Goal: Information Seeking & Learning: Learn about a topic

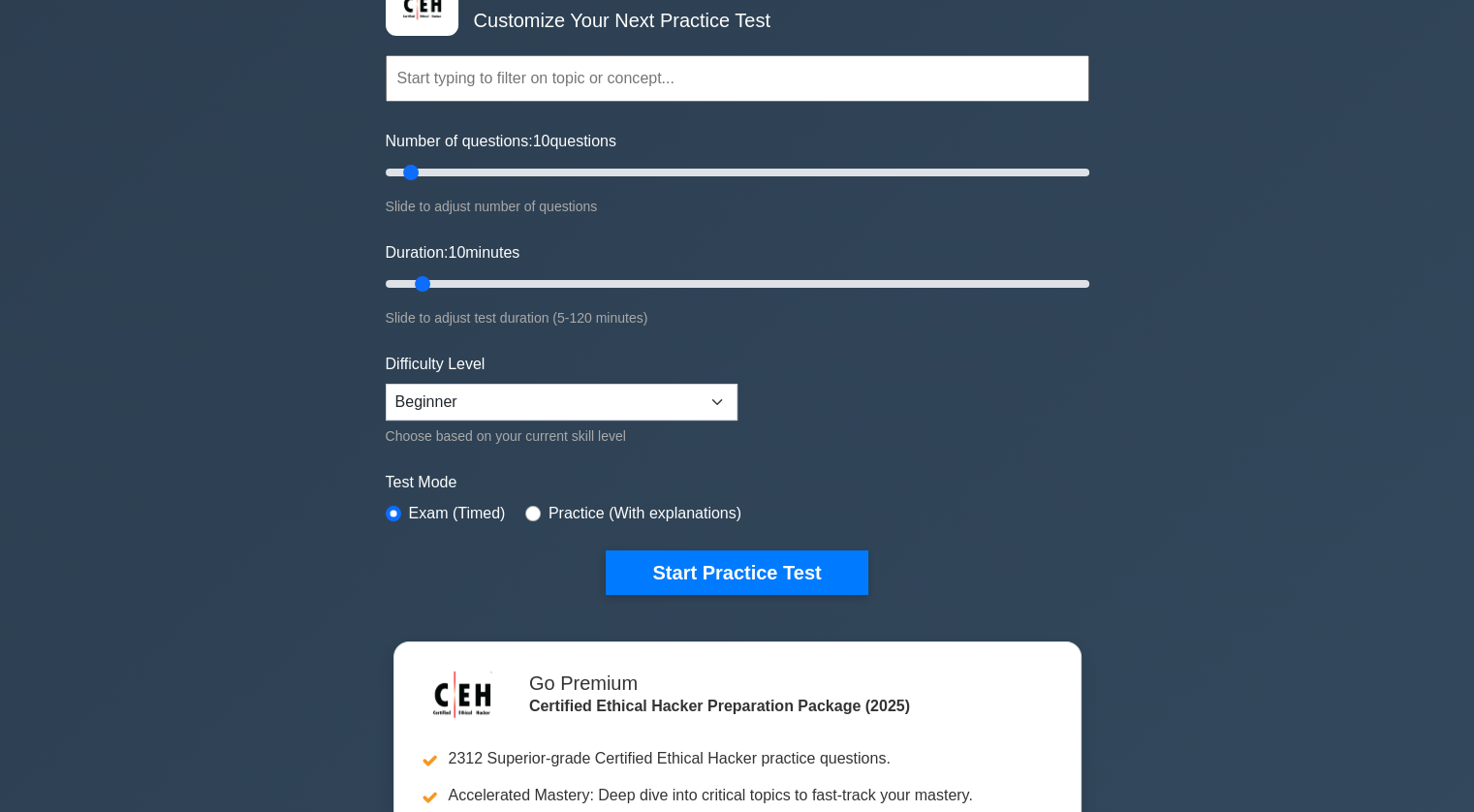
scroll to position [71, 0]
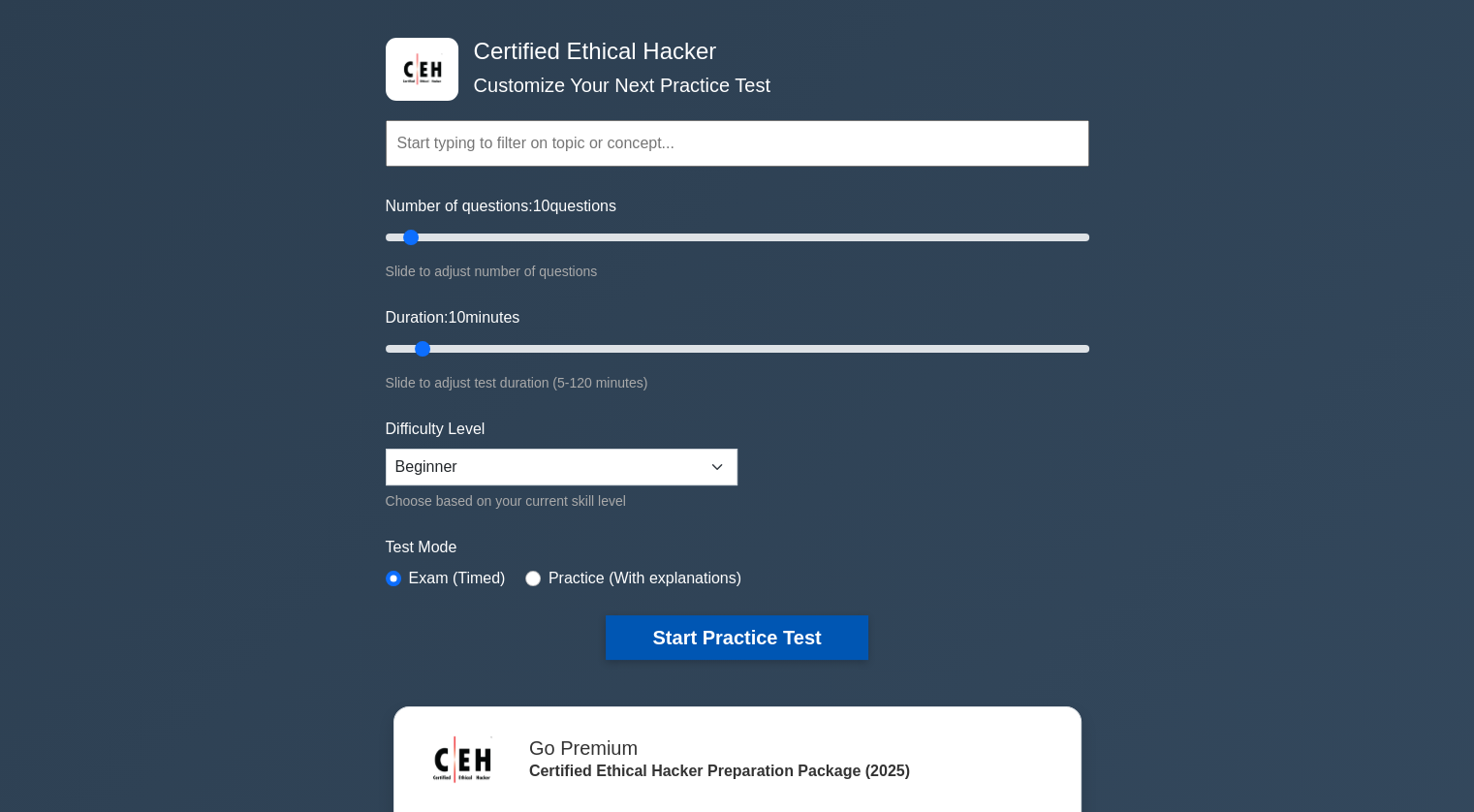
click at [651, 640] on button "Start Practice Test" at bounding box center [737, 637] width 261 height 44
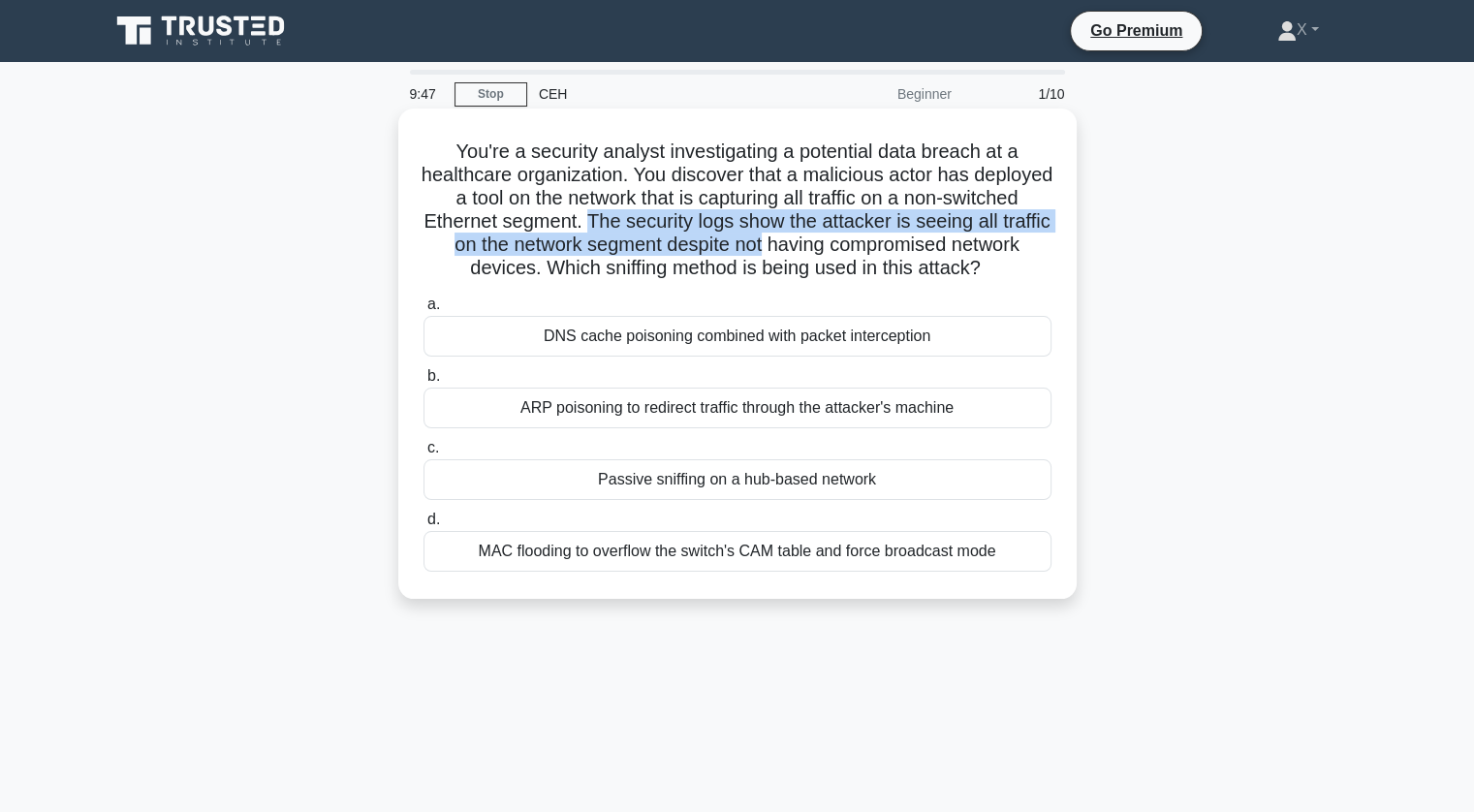
drag, startPoint x: 701, startPoint y: 233, endPoint x: 938, endPoint y: 256, distance: 238.1
click at [938, 256] on h5 "You're a security analyst investigating a potential data breach at a healthcare…" at bounding box center [737, 210] width 631 height 141
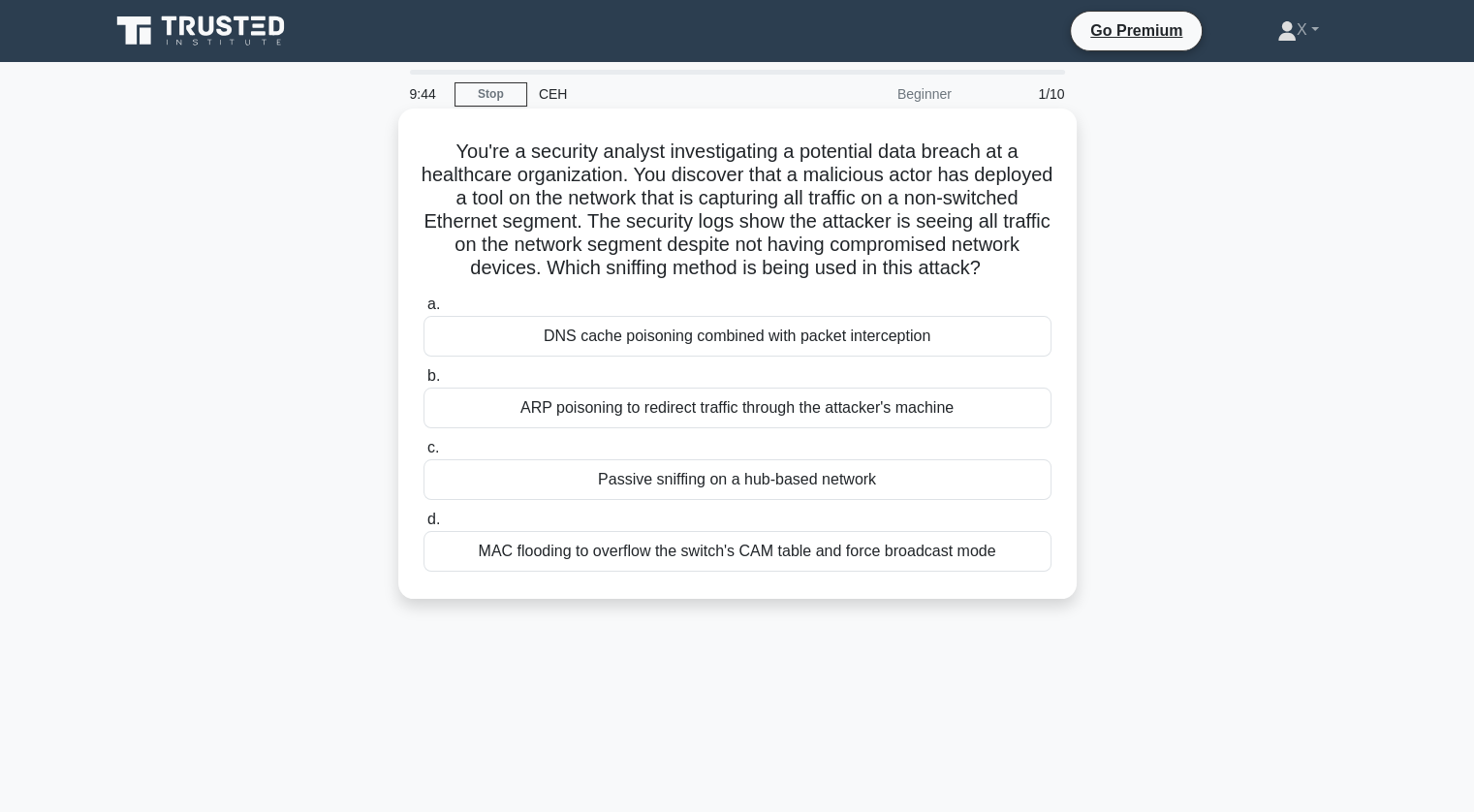
click at [787, 500] on div "Passive sniffing on a hub-based network" at bounding box center [737, 479] width 628 height 40
click at [423, 455] on input "c. Passive sniffing on a hub-based network" at bounding box center [423, 448] width 0 height 13
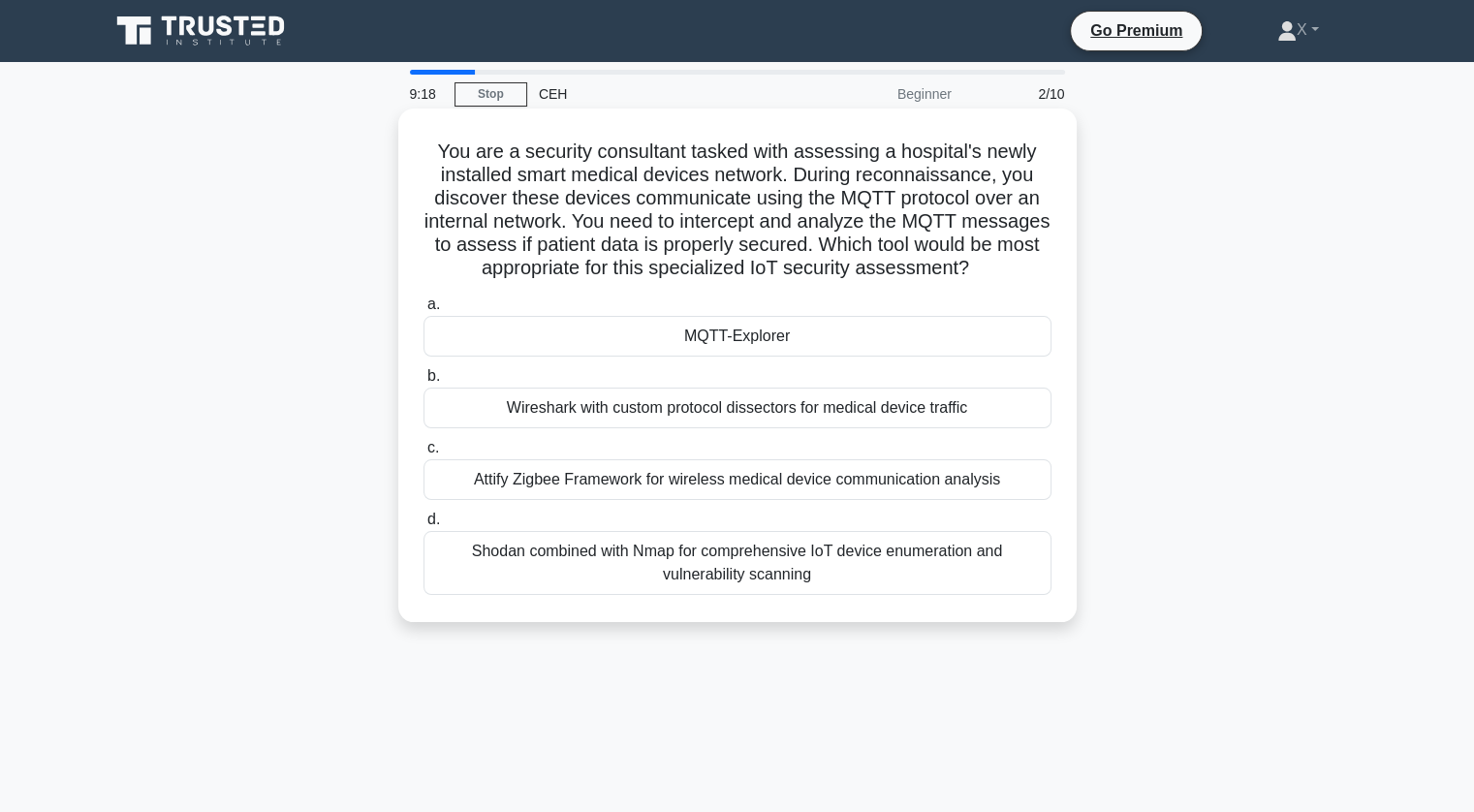
click at [807, 356] on div "MQTT-Explorer" at bounding box center [737, 336] width 628 height 40
click at [423, 311] on input "a. MQTT-Explorer" at bounding box center [423, 304] width 0 height 13
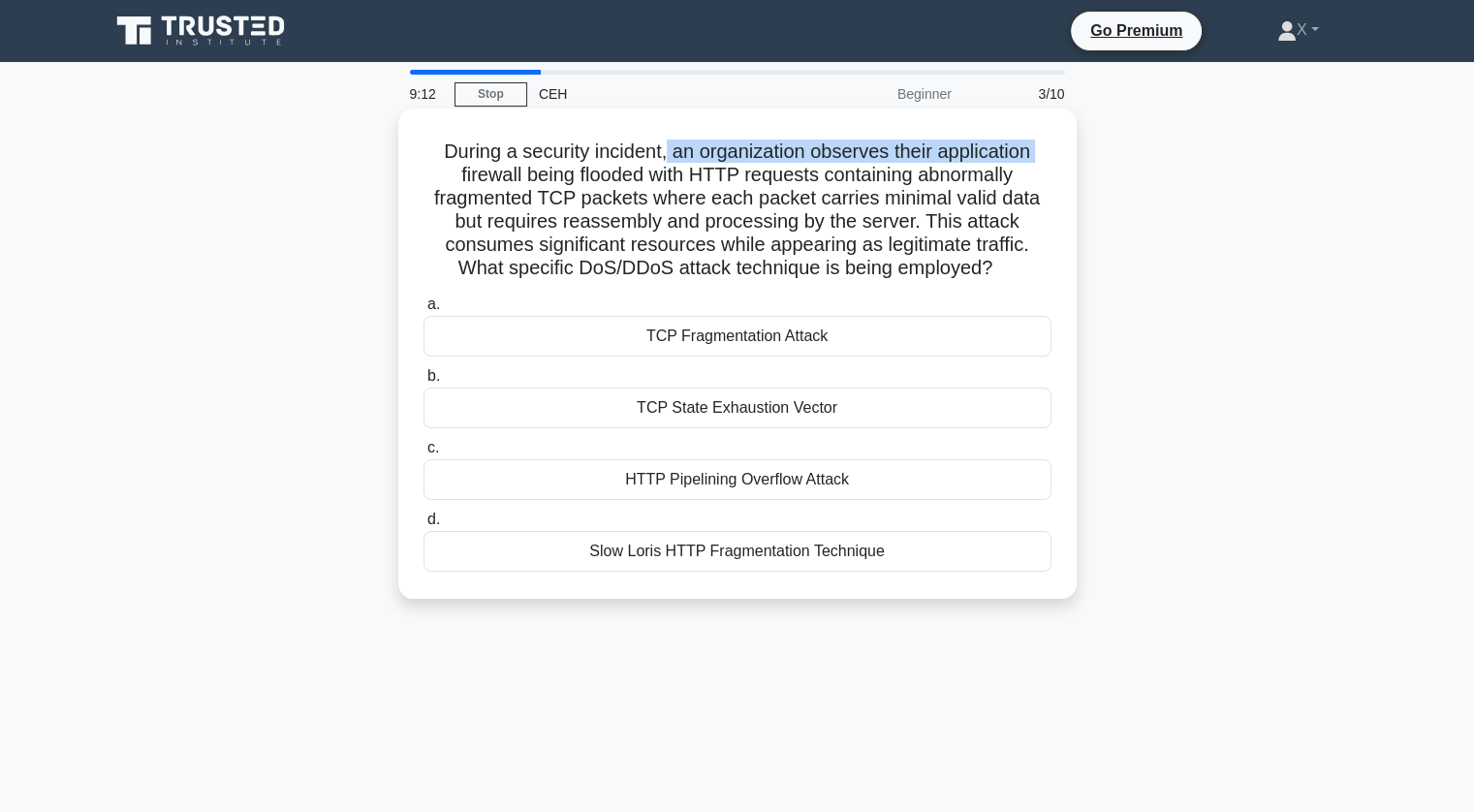
drag, startPoint x: 420, startPoint y: 166, endPoint x: 667, endPoint y: 162, distance: 247.0
click at [667, 162] on h5 "During a security incident, an organization observes their application firewall…" at bounding box center [737, 210] width 631 height 141
drag, startPoint x: 429, startPoint y: 147, endPoint x: 662, endPoint y: 135, distance: 233.3
click at [662, 135] on div "During a security incident, an organization observes their application firewall…" at bounding box center [737, 353] width 663 height 475
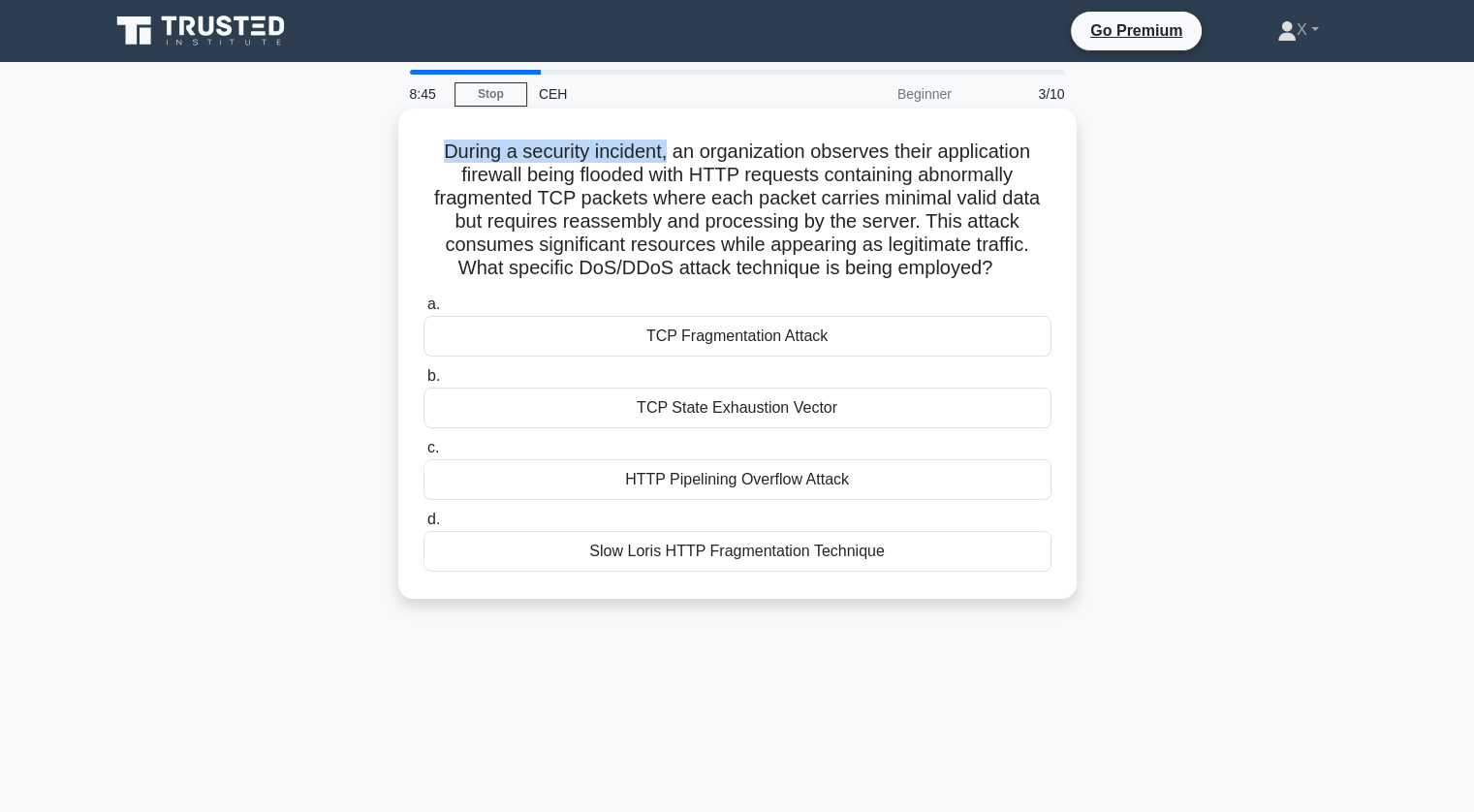
click at [662, 135] on div "During a security incident, an organization observes their application firewall…" at bounding box center [737, 353] width 663 height 475
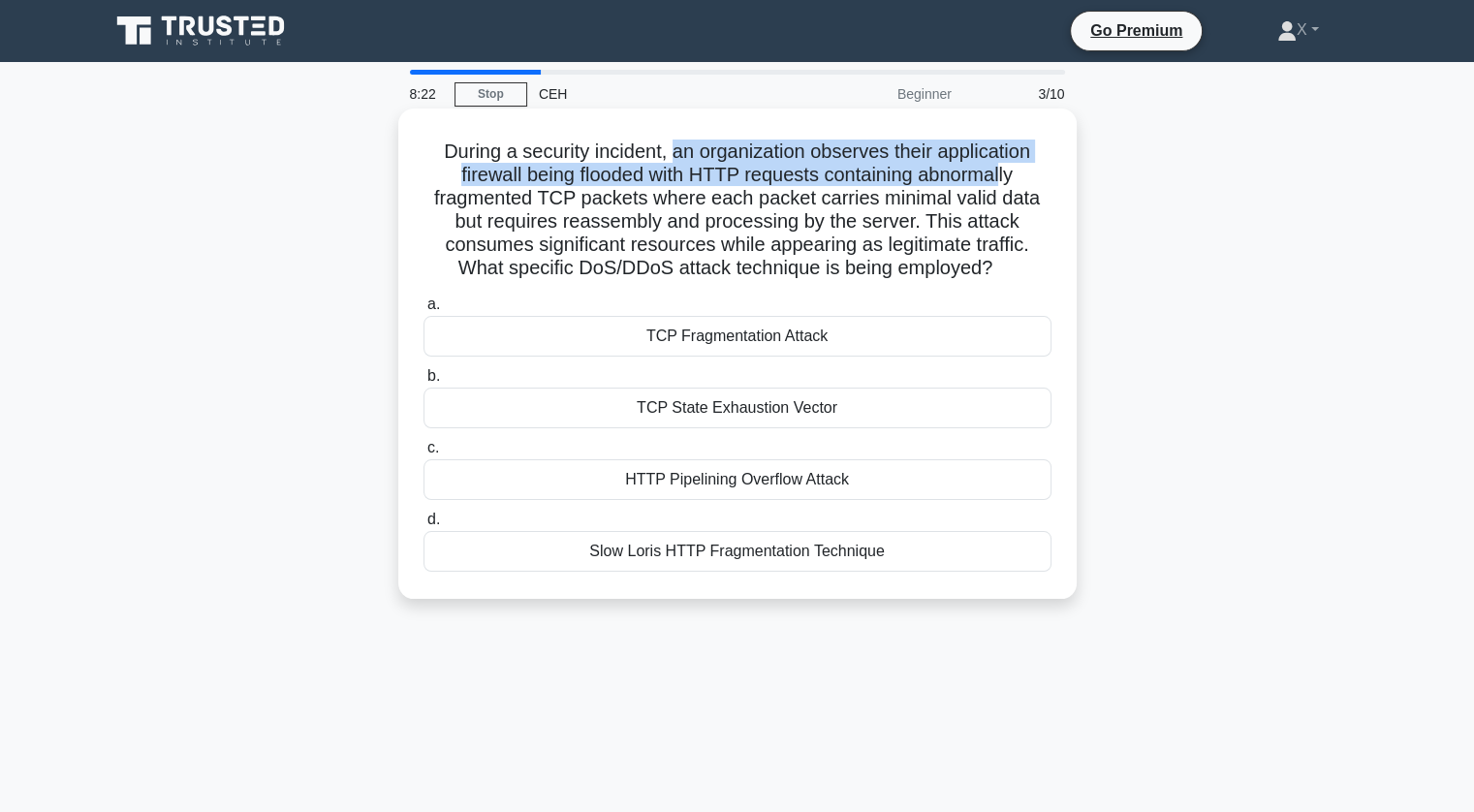
drag, startPoint x: 667, startPoint y: 144, endPoint x: 1007, endPoint y: 177, distance: 341.6
click at [1007, 177] on h5 "During a security incident, an organization observes their application firewall…" at bounding box center [737, 210] width 631 height 141
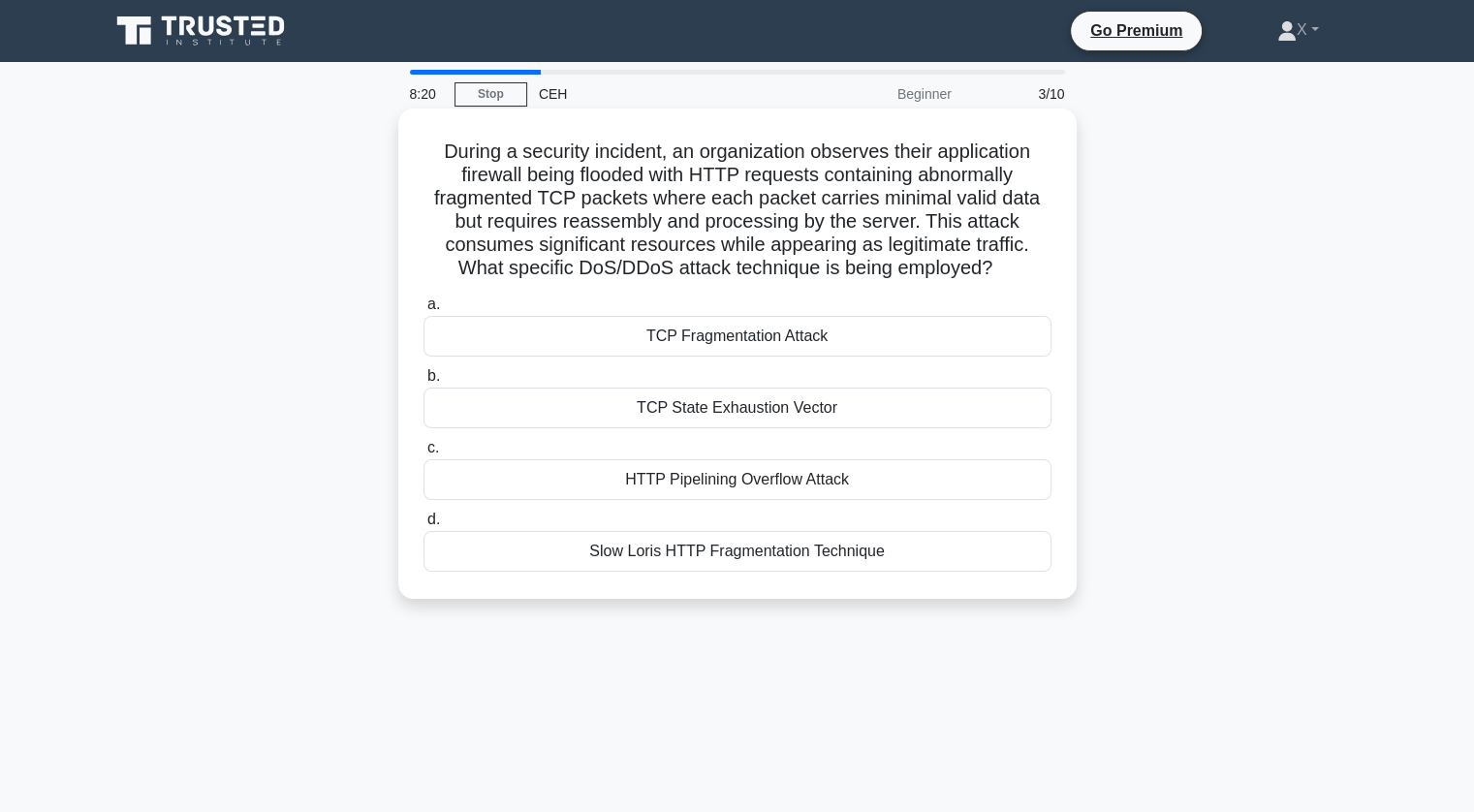
click at [834, 332] on div "TCP Fragmentation Attack" at bounding box center [737, 336] width 628 height 40
click at [423, 311] on input "a. TCP Fragmentation Attack" at bounding box center [423, 304] width 0 height 13
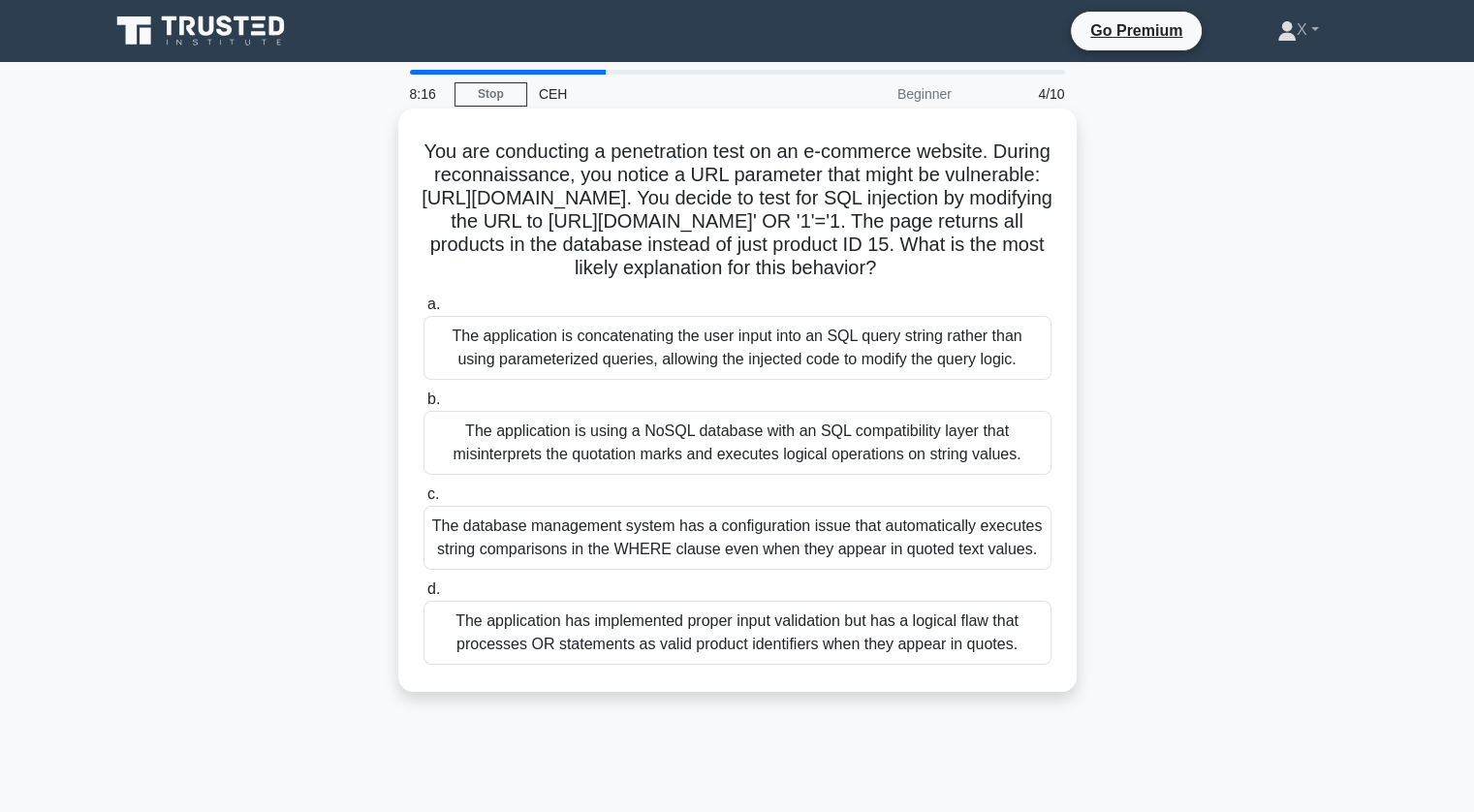
click at [798, 378] on div "The application is concatenating the user input into an SQL query string rather…" at bounding box center [737, 348] width 628 height 64
click at [423, 311] on input "a. The application is concatenating the user input into an SQL query string rat…" at bounding box center [423, 304] width 0 height 13
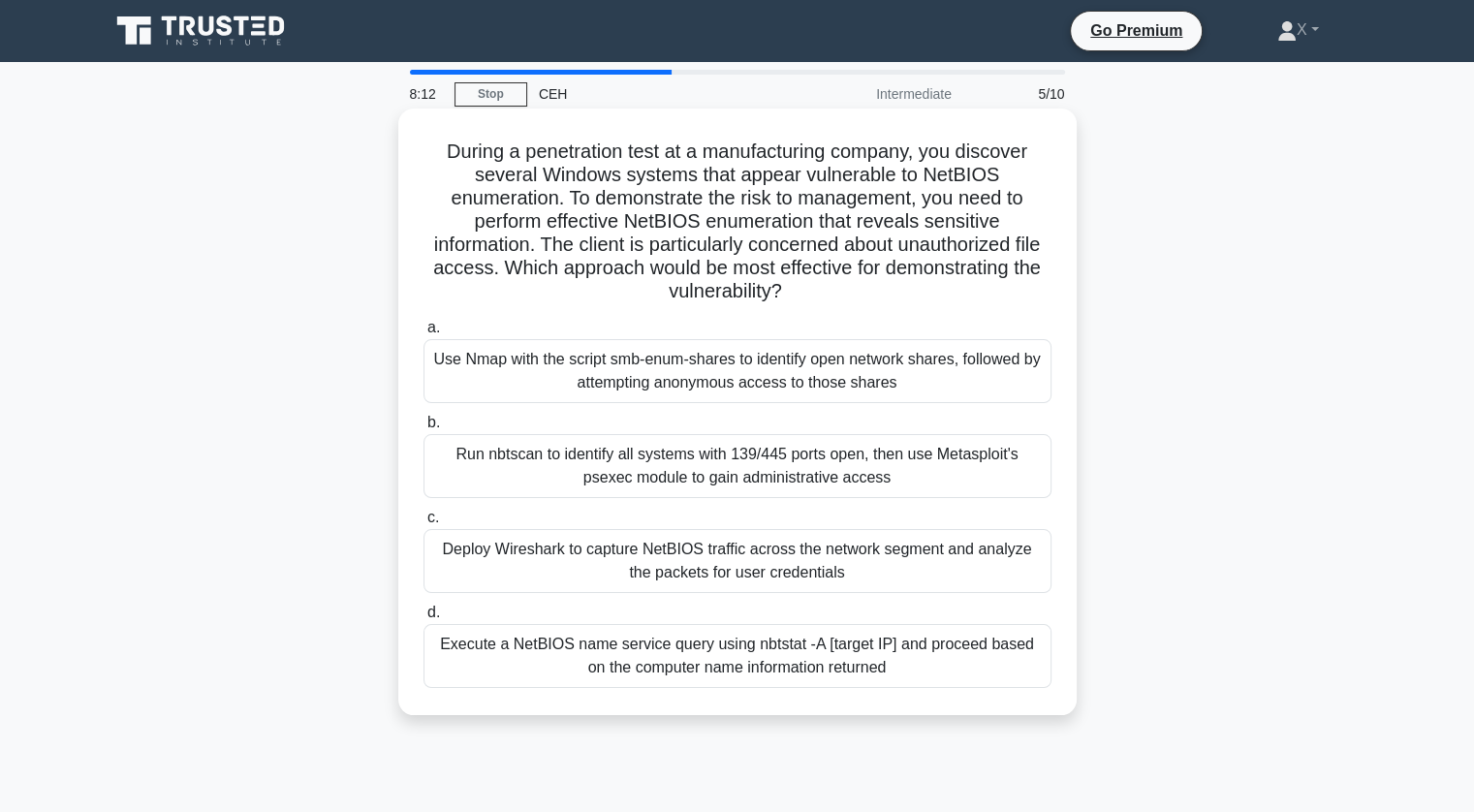
click at [735, 482] on div "Run nbtscan to identify all systems with 139/445 ports open, then use Metasploi…" at bounding box center [737, 465] width 628 height 64
click at [423, 429] on input "b. Run nbtscan to identify all systems with 139/445 ports open, then use Metasp…" at bounding box center [423, 422] width 0 height 13
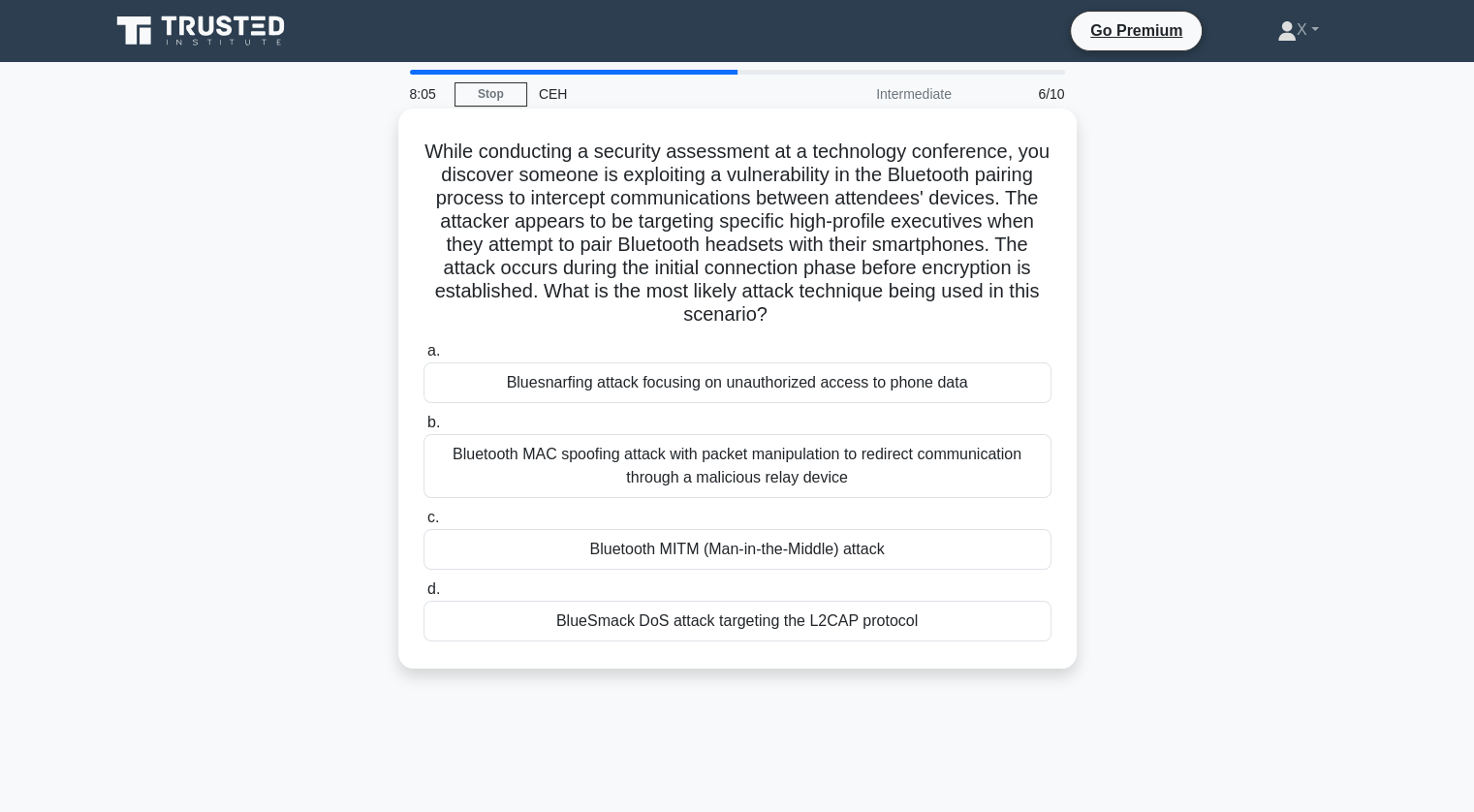
click at [765, 390] on div "Bluesnarfing attack focusing on unauthorized access to phone data" at bounding box center [737, 382] width 628 height 40
click at [423, 357] on input "a. Bluesnarfing attack focusing on unauthorized access to phone data" at bounding box center [423, 351] width 0 height 13
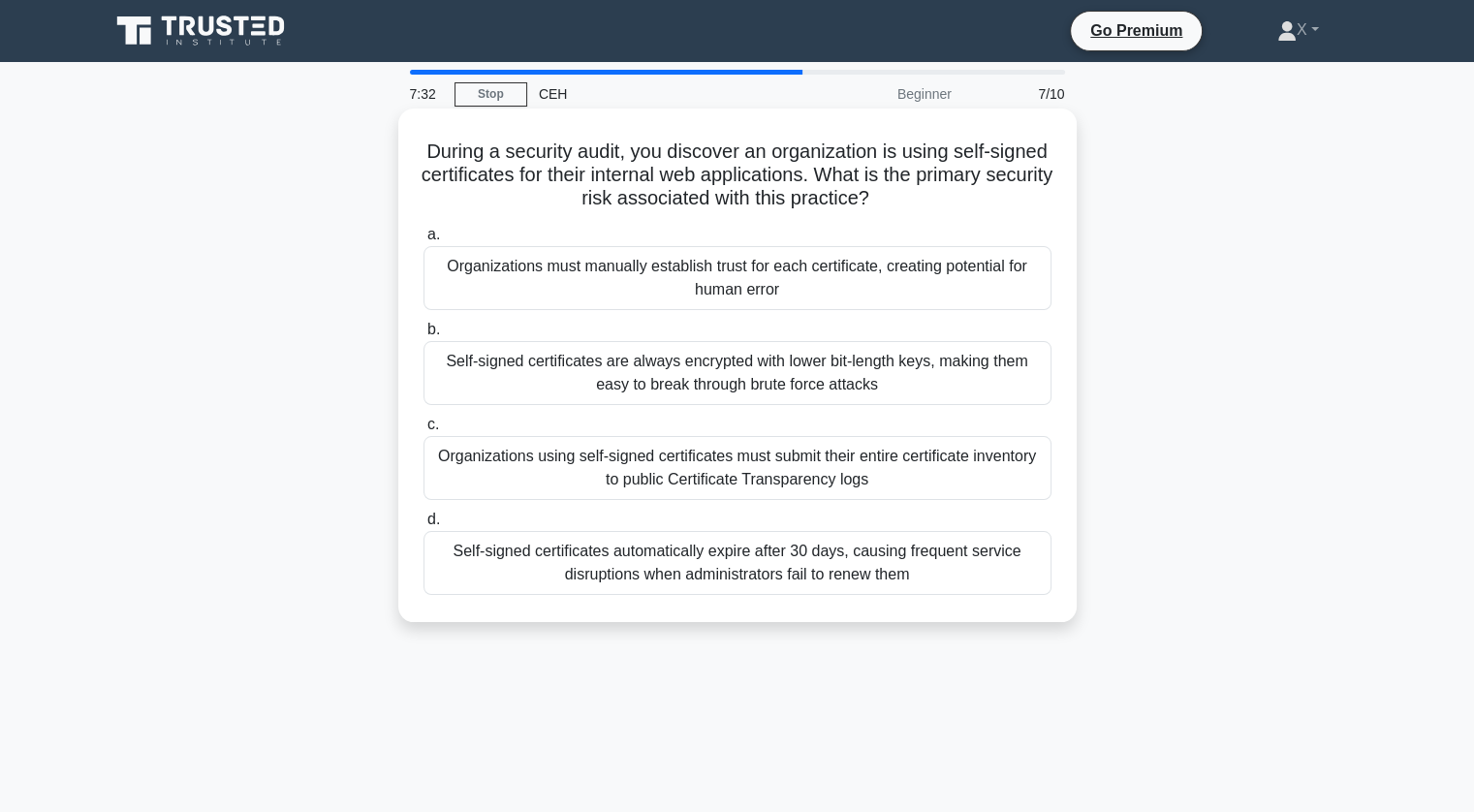
click at [731, 564] on div "Self-signed certificates automatically expire after 30 days, causing frequent s…" at bounding box center [737, 563] width 628 height 64
click at [423, 526] on input "d. Self-signed certificates automatically expire after 30 days, causing frequen…" at bounding box center [423, 519] width 0 height 13
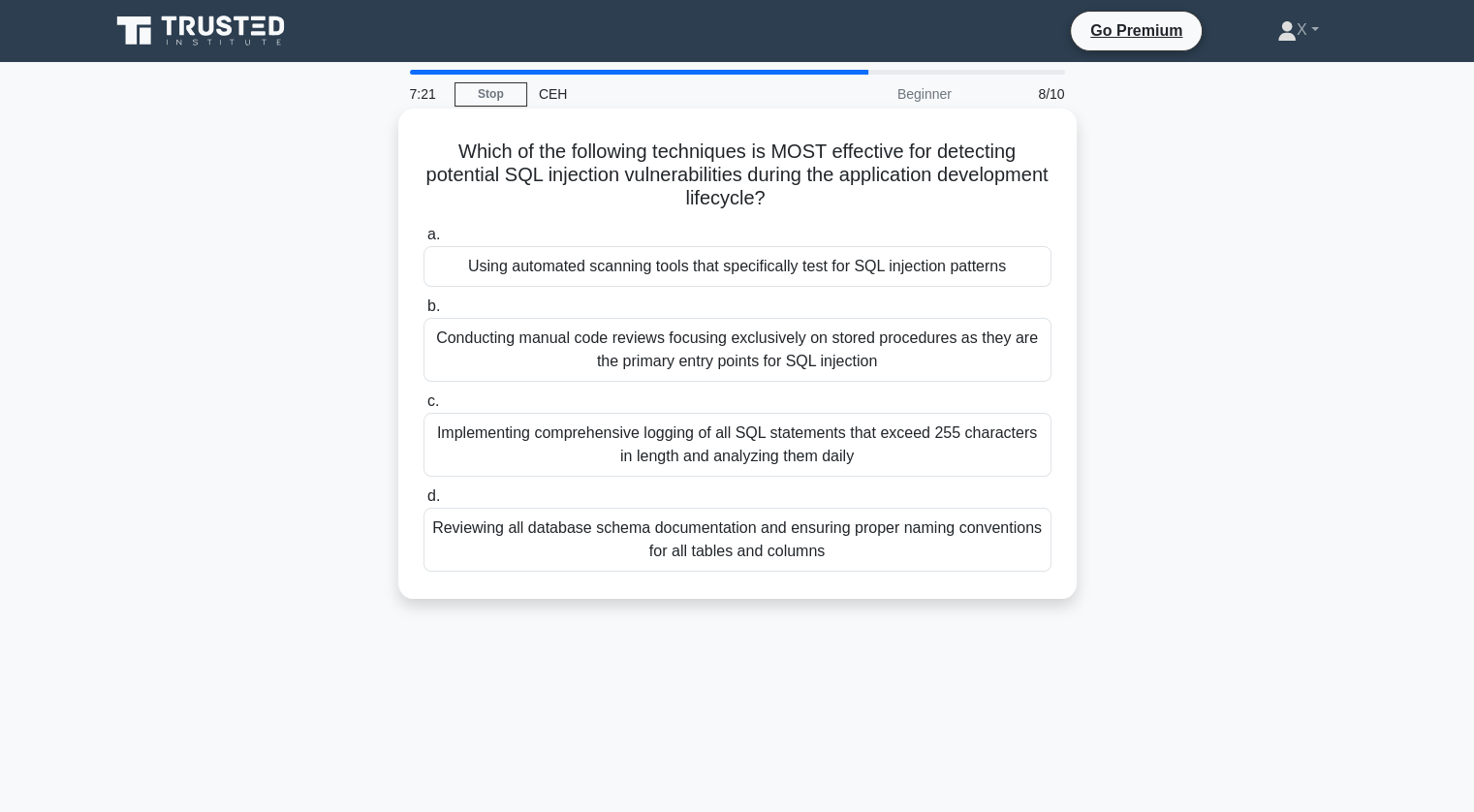
click at [733, 263] on div "Using automated scanning tools that specifically test for SQL injection patterns" at bounding box center [737, 266] width 628 height 40
click at [423, 242] on input "a. Using automated scanning tools that specifically test for SQL injection patt…" at bounding box center [423, 235] width 0 height 13
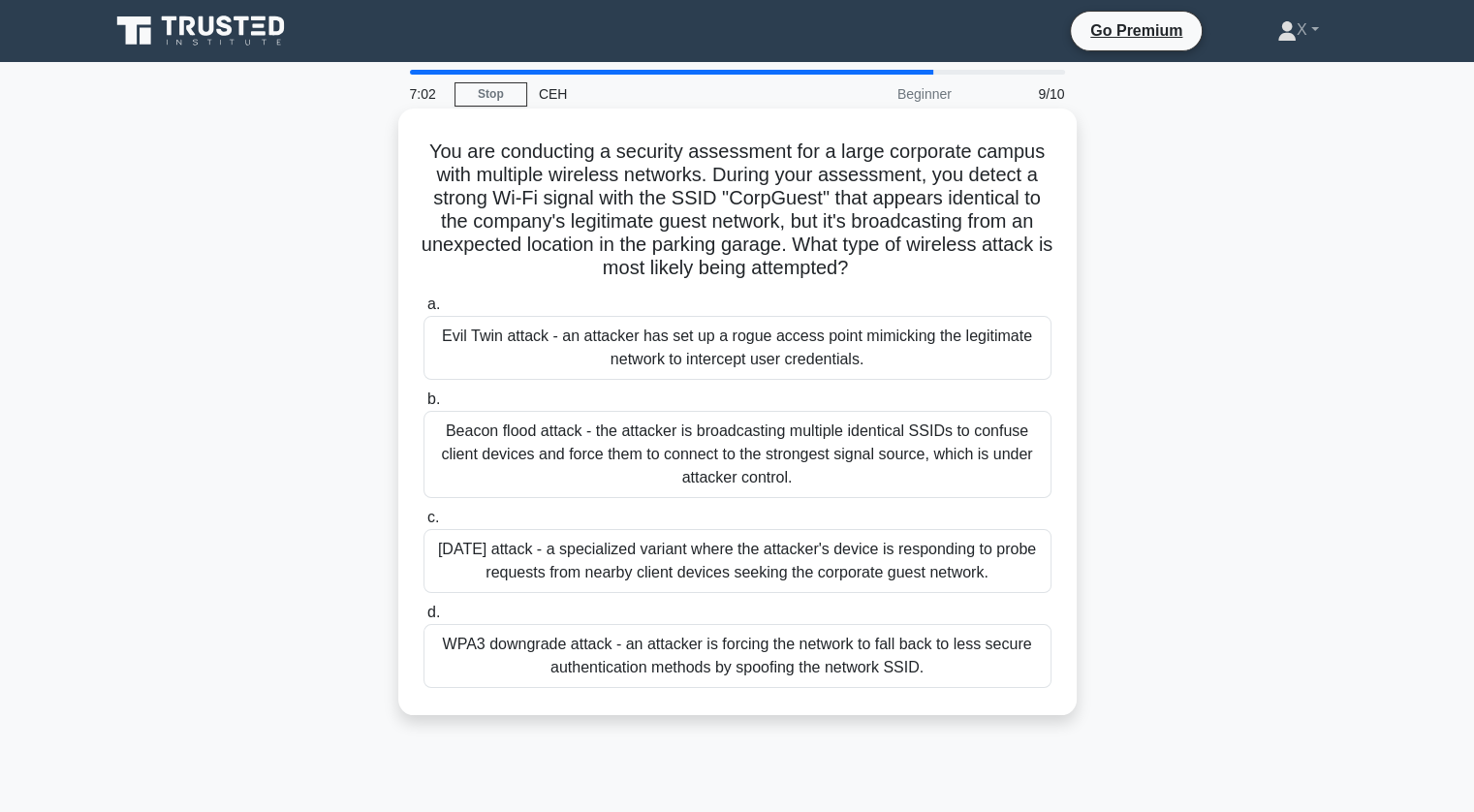
click at [603, 565] on div "Karma attack - a specialized variant where the attacker's device is responding …" at bounding box center [737, 561] width 628 height 64
click at [423, 524] on input "c. Karma attack - a specialized variant where the attacker's device is respondi…" at bounding box center [423, 517] width 0 height 13
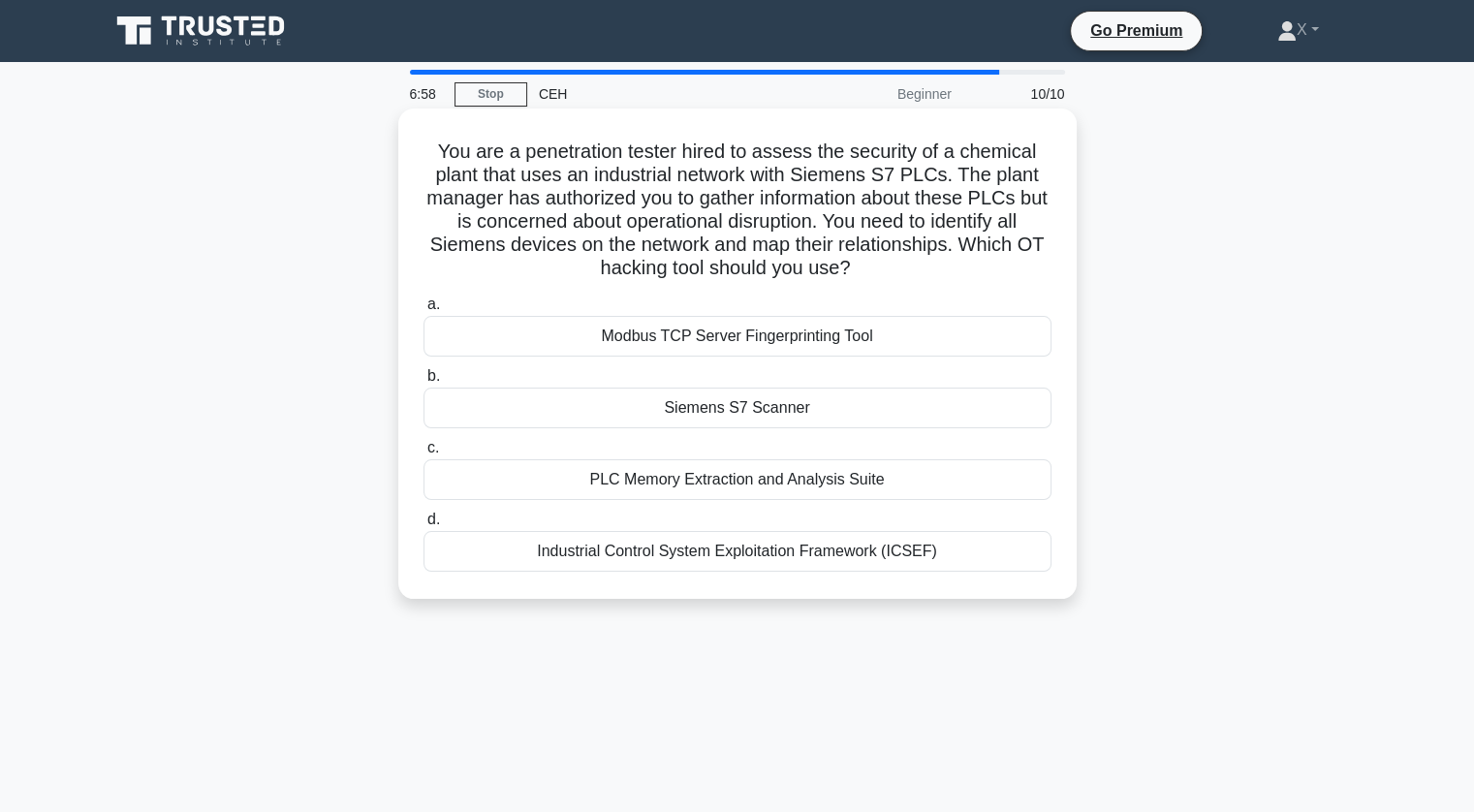
click at [679, 411] on div "Siemens S7 Scanner" at bounding box center [737, 407] width 628 height 40
click at [423, 383] on input "b. Siemens S7 Scanner" at bounding box center [423, 376] width 0 height 13
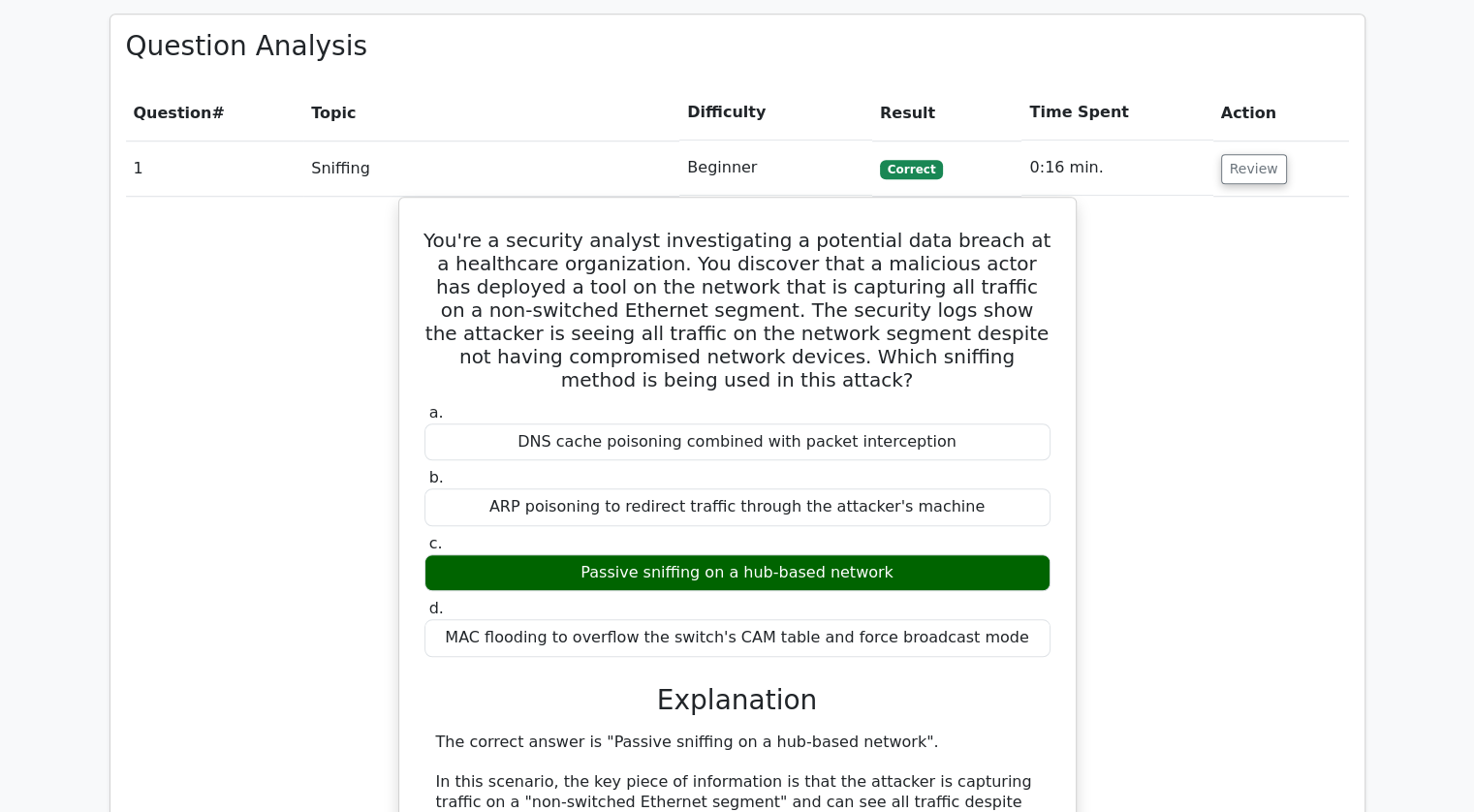
scroll to position [1526, 0]
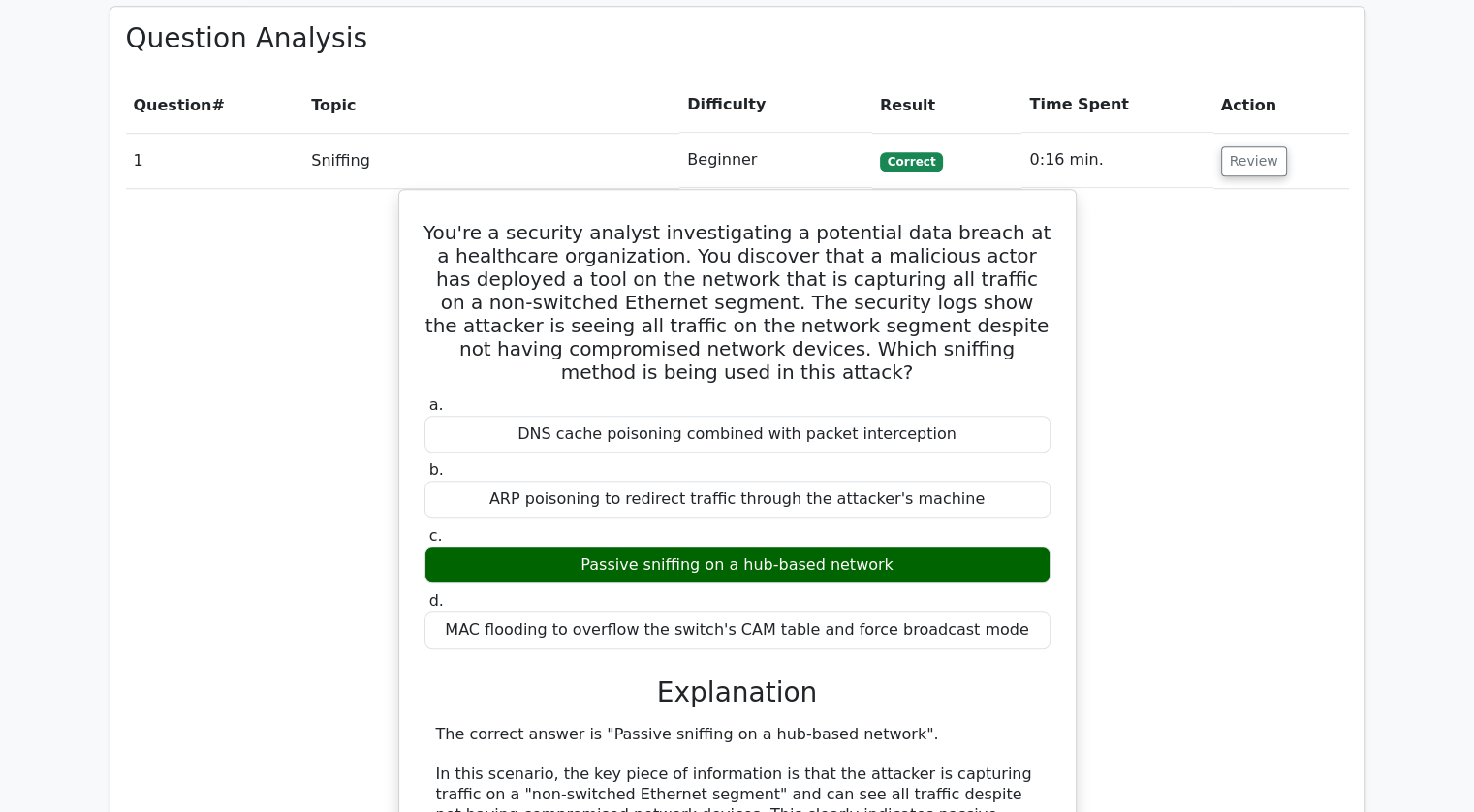
click at [1056, 133] on td "0:16 min." at bounding box center [1117, 160] width 191 height 55
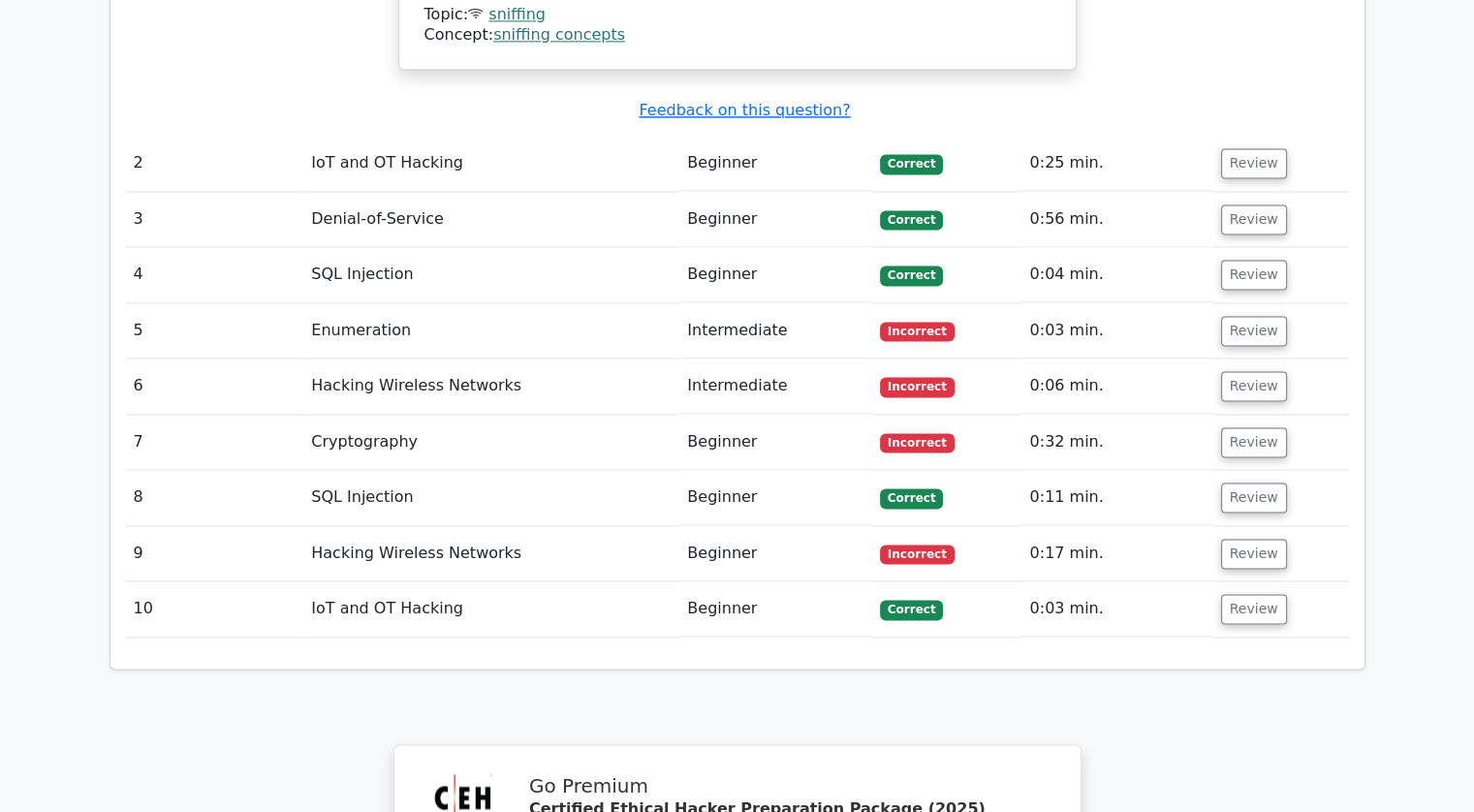
scroll to position [2824, 0]
click at [1257, 317] on button "Review" at bounding box center [1253, 332] width 66 height 30
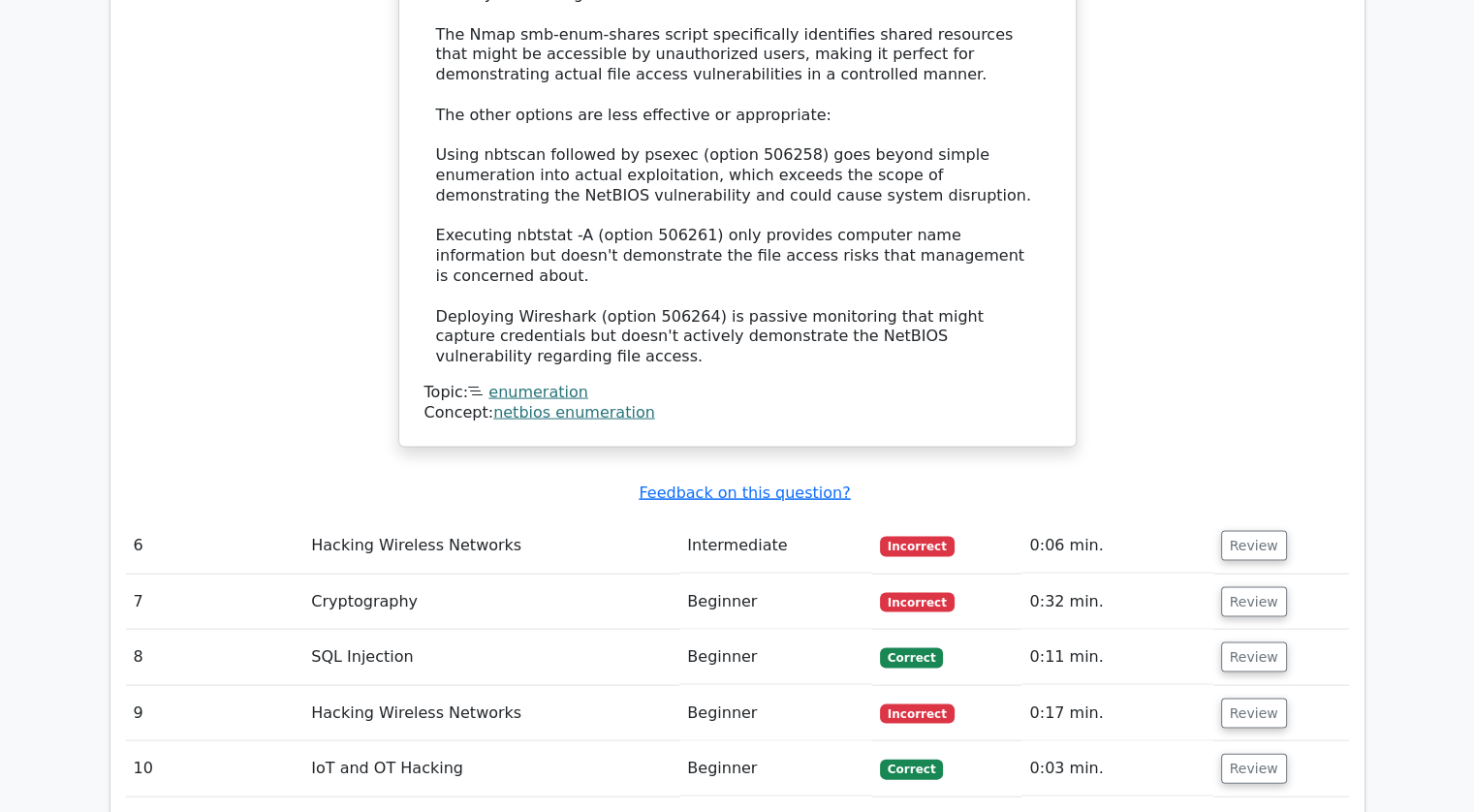
scroll to position [3872, 0]
